Goal: Obtain resource: Obtain resource

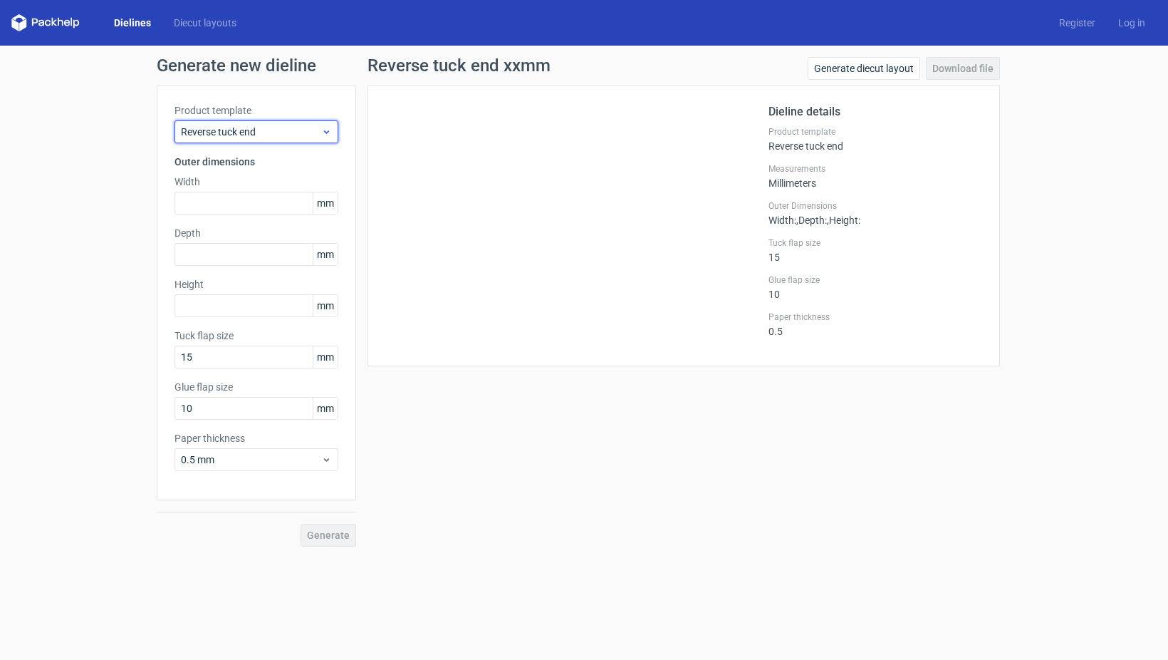
click at [243, 123] on div "Reverse tuck end" at bounding box center [256, 131] width 164 height 23
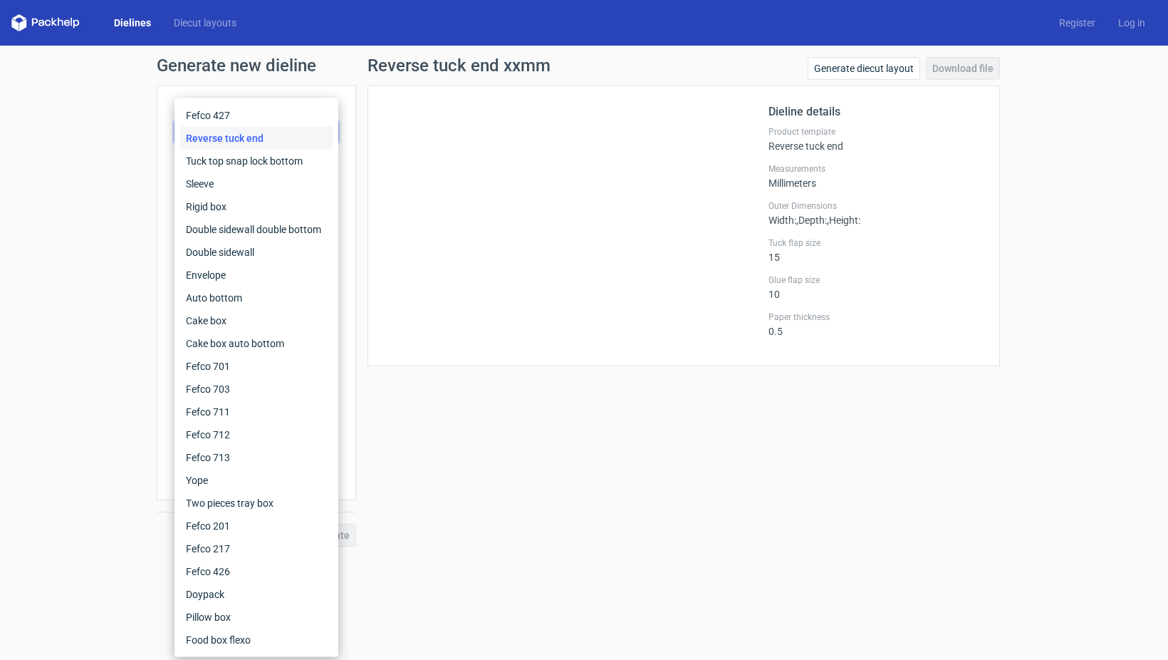
click at [142, 24] on link "Dielines" at bounding box center [133, 23] width 60 height 14
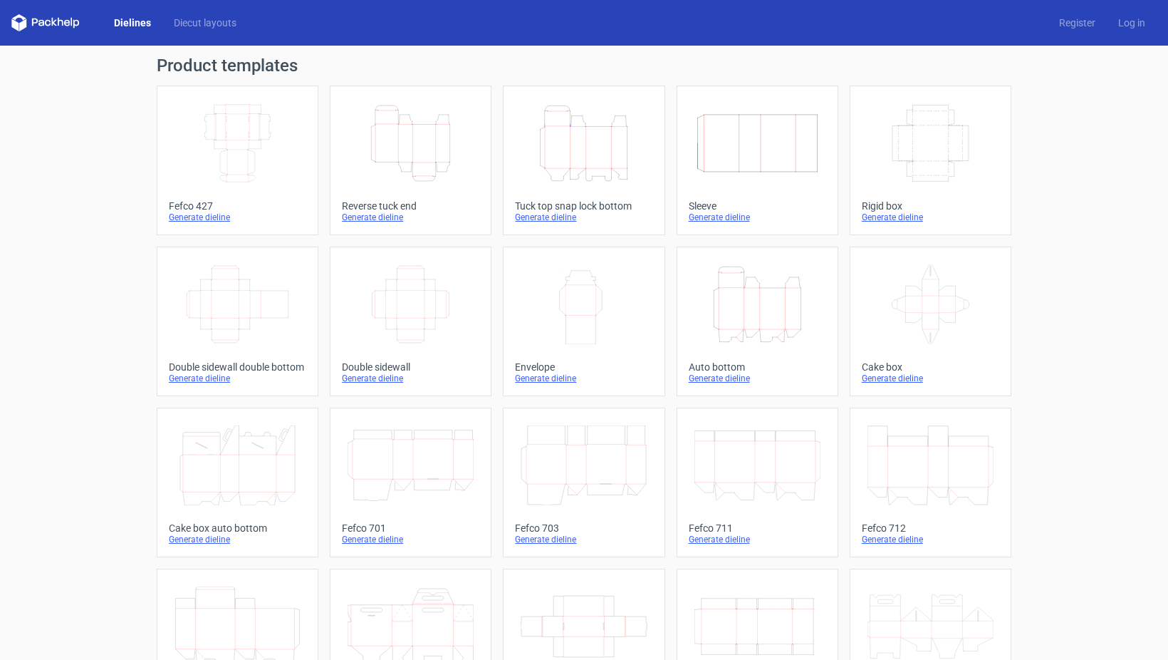
click at [447, 137] on icon "Height Depth Width" at bounding box center [411, 143] width 126 height 80
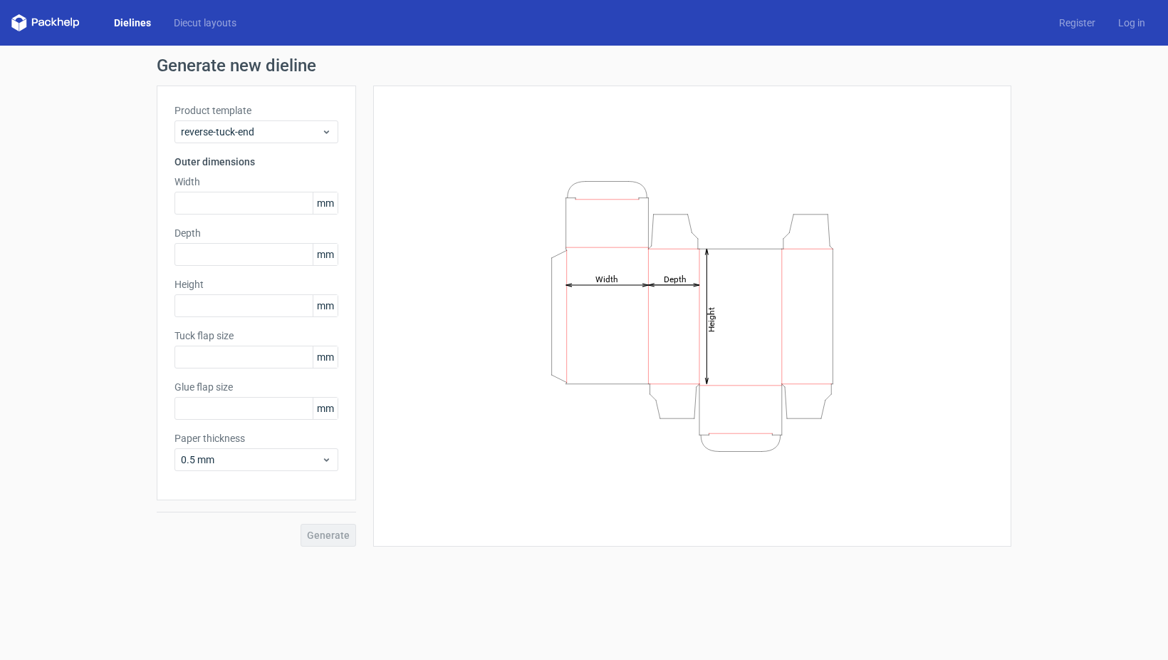
type input "15"
type input "10"
click at [256, 204] on input "text" at bounding box center [256, 203] width 164 height 23
type input "65"
click at [244, 257] on input "text" at bounding box center [256, 254] width 164 height 23
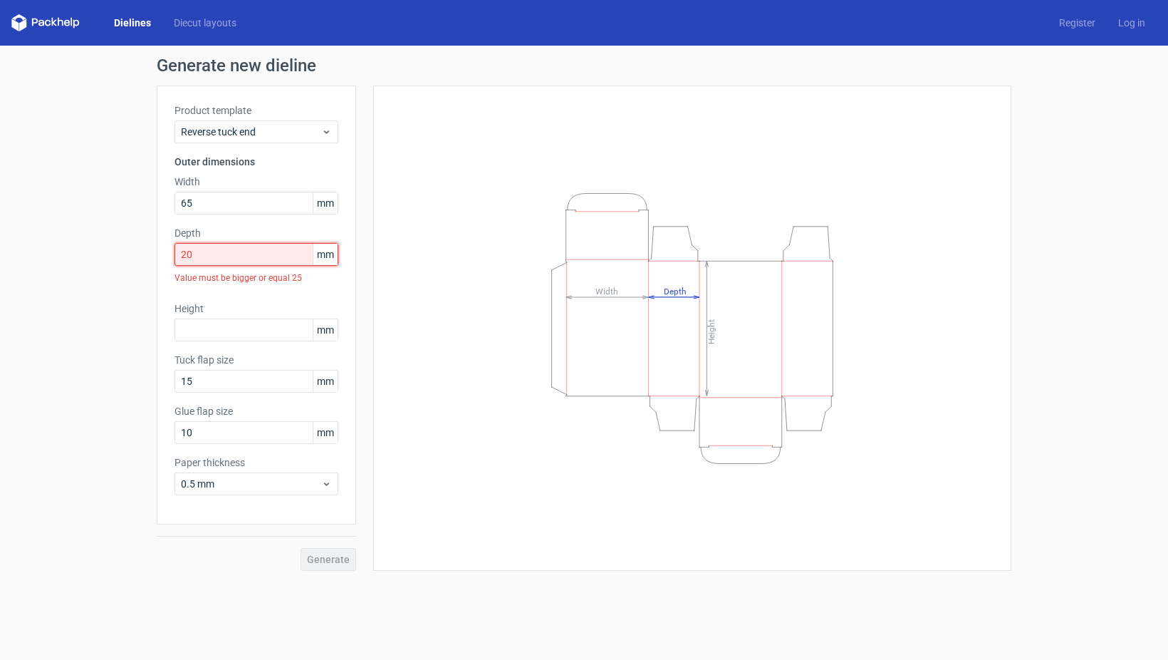
drag, startPoint x: 201, startPoint y: 248, endPoint x: 135, endPoint y: 248, distance: 66.2
click at [174, 248] on input "20" at bounding box center [256, 254] width 164 height 23
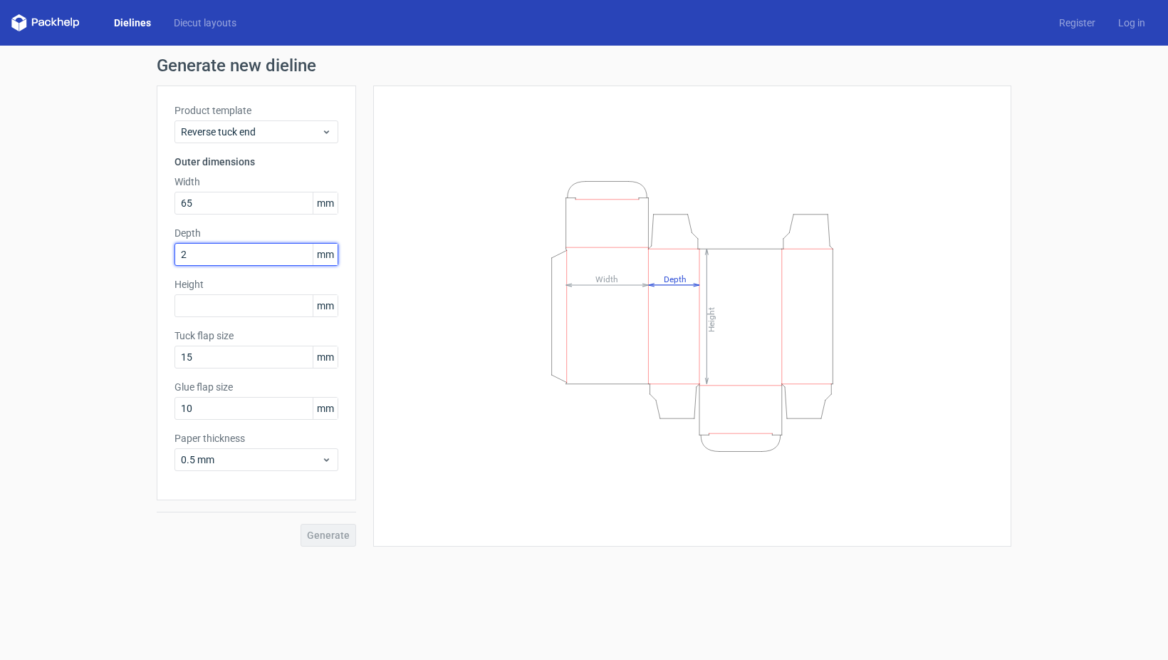
type input "25"
type input "90"
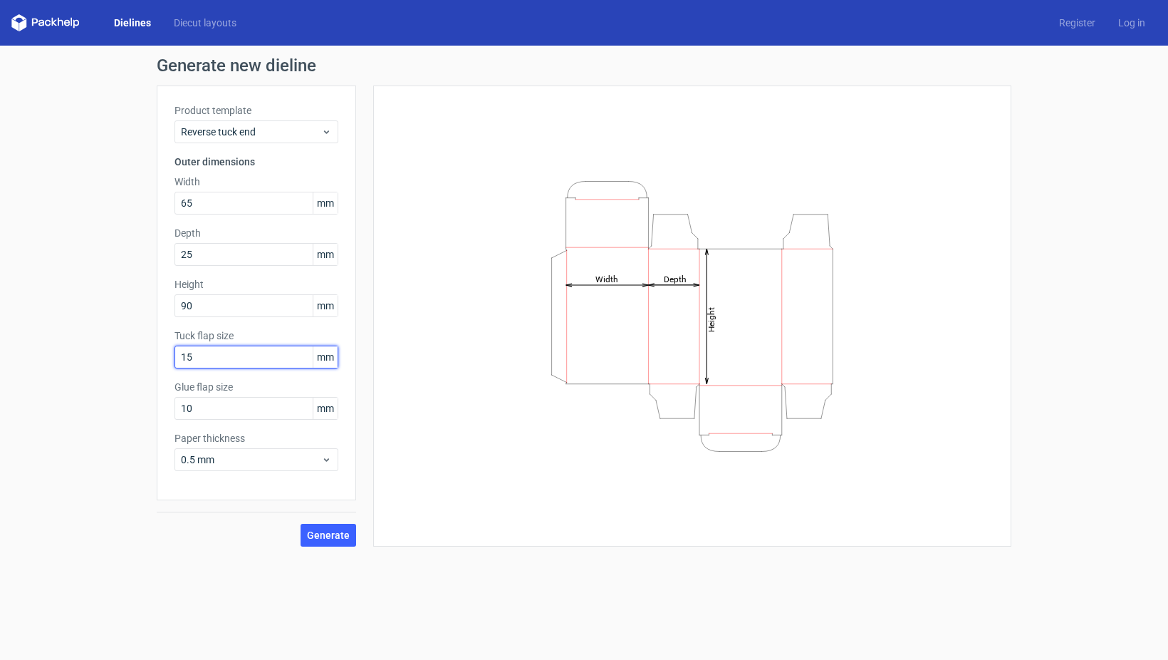
drag, startPoint x: 217, startPoint y: 361, endPoint x: 102, endPoint y: 353, distance: 115.7
click at [174, 353] on input "15" at bounding box center [256, 356] width 164 height 23
drag, startPoint x: 193, startPoint y: 407, endPoint x: 162, endPoint y: 405, distance: 30.8
click at [174, 405] on input "10" at bounding box center [256, 408] width 164 height 23
type input "15"
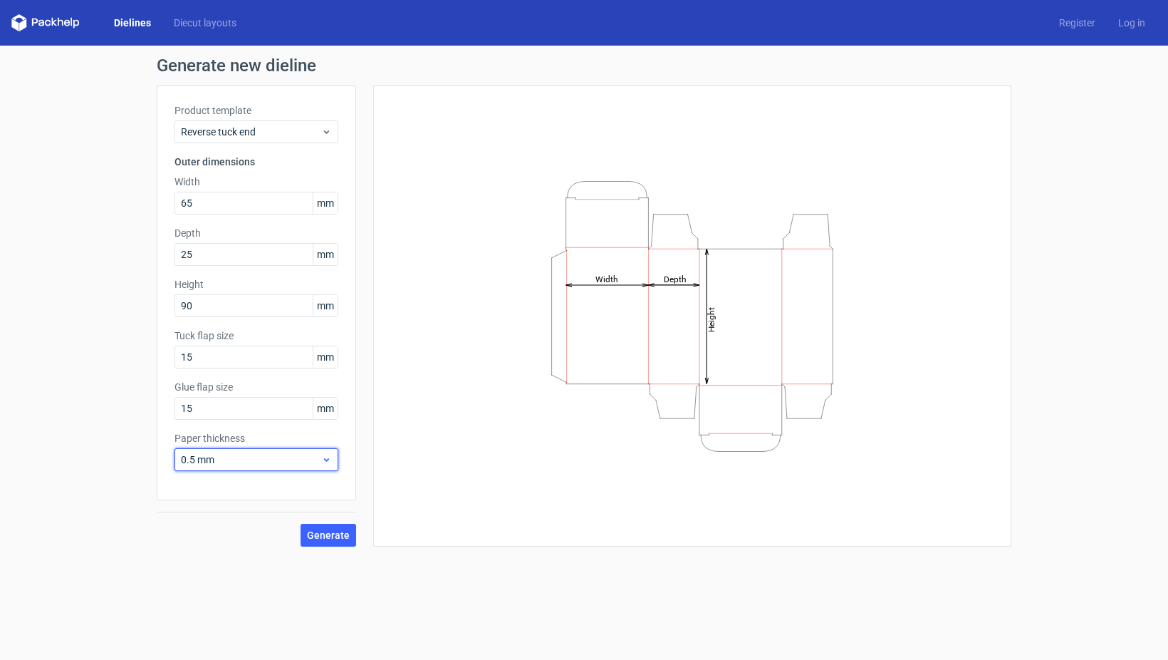
click at [226, 457] on span "0.5 mm" at bounding box center [251, 459] width 140 height 14
click at [214, 494] on div "0.4 mm" at bounding box center [256, 490] width 152 height 23
click at [335, 531] on span "Generate" at bounding box center [328, 535] width 43 height 10
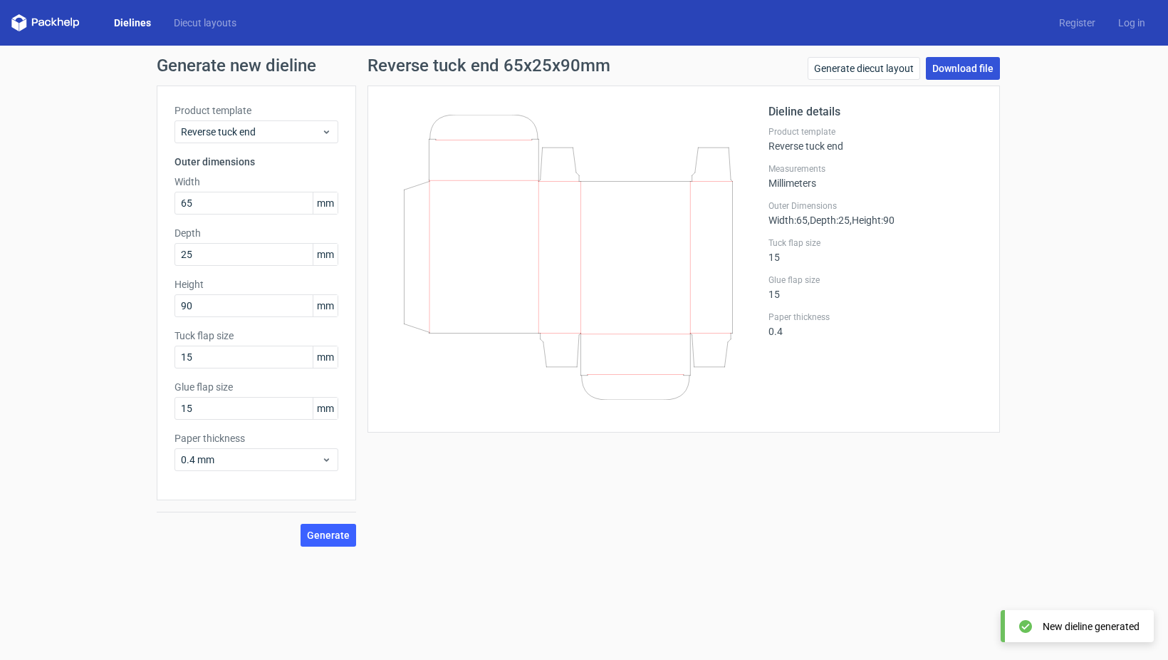
click at [982, 71] on link "Download file" at bounding box center [963, 68] width 74 height 23
